Goal: Download file/media

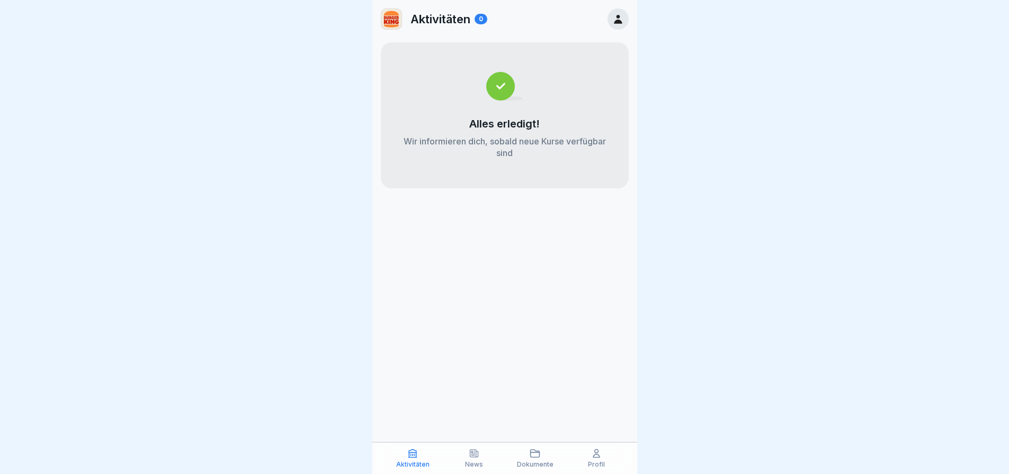
click at [482, 448] on div "News" at bounding box center [474, 458] width 56 height 20
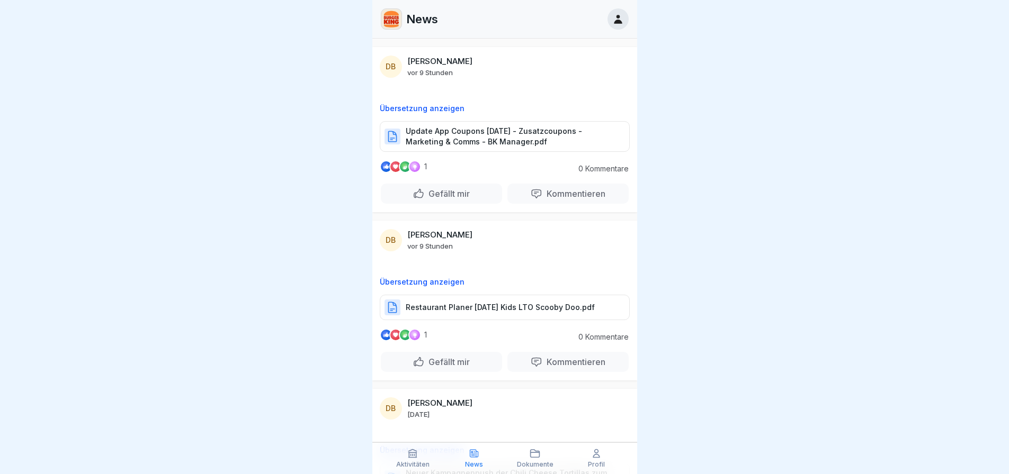
click at [536, 459] on icon at bounding box center [534, 453] width 11 height 11
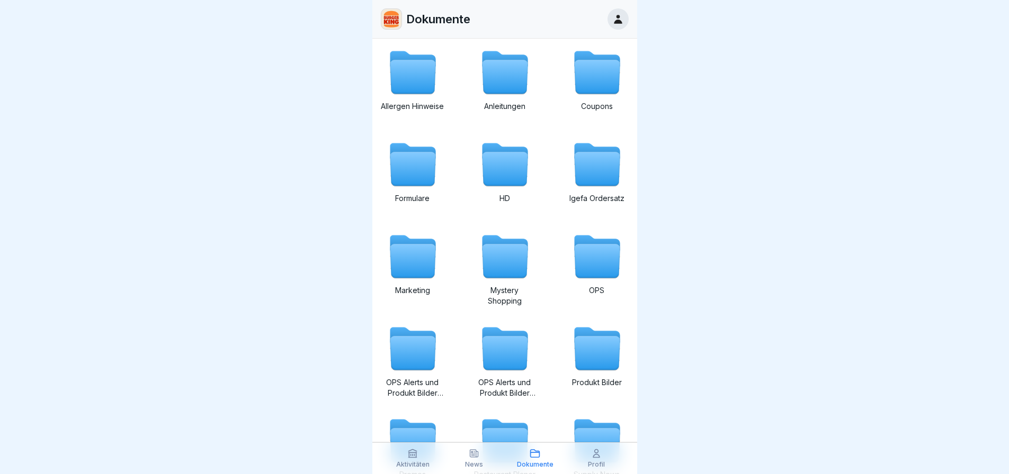
click at [592, 170] on icon at bounding box center [597, 169] width 46 height 34
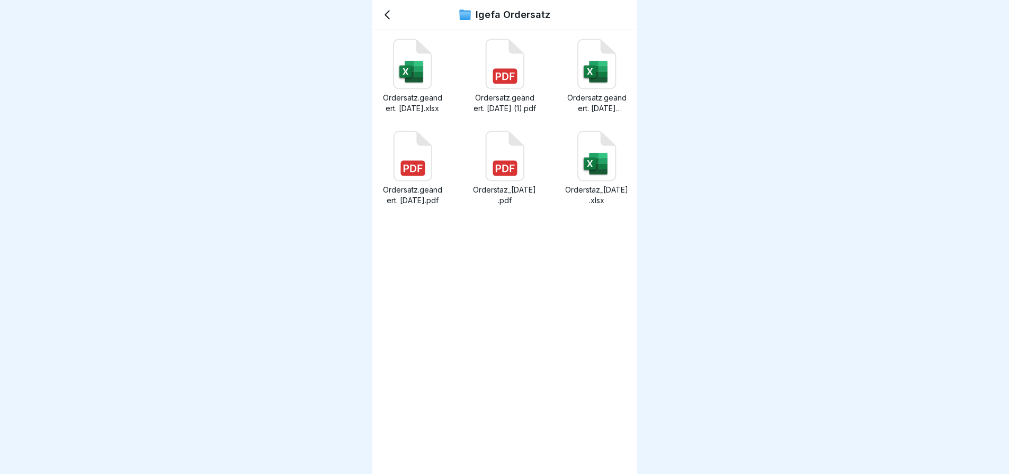
click at [495, 100] on p "Ordersatz.geändert. [DATE] (1).pdf" at bounding box center [505, 103] width 64 height 21
click at [429, 164] on icon at bounding box center [412, 156] width 38 height 49
click at [502, 154] on icon at bounding box center [504, 156] width 38 height 49
